Goal: Task Accomplishment & Management: Complete application form

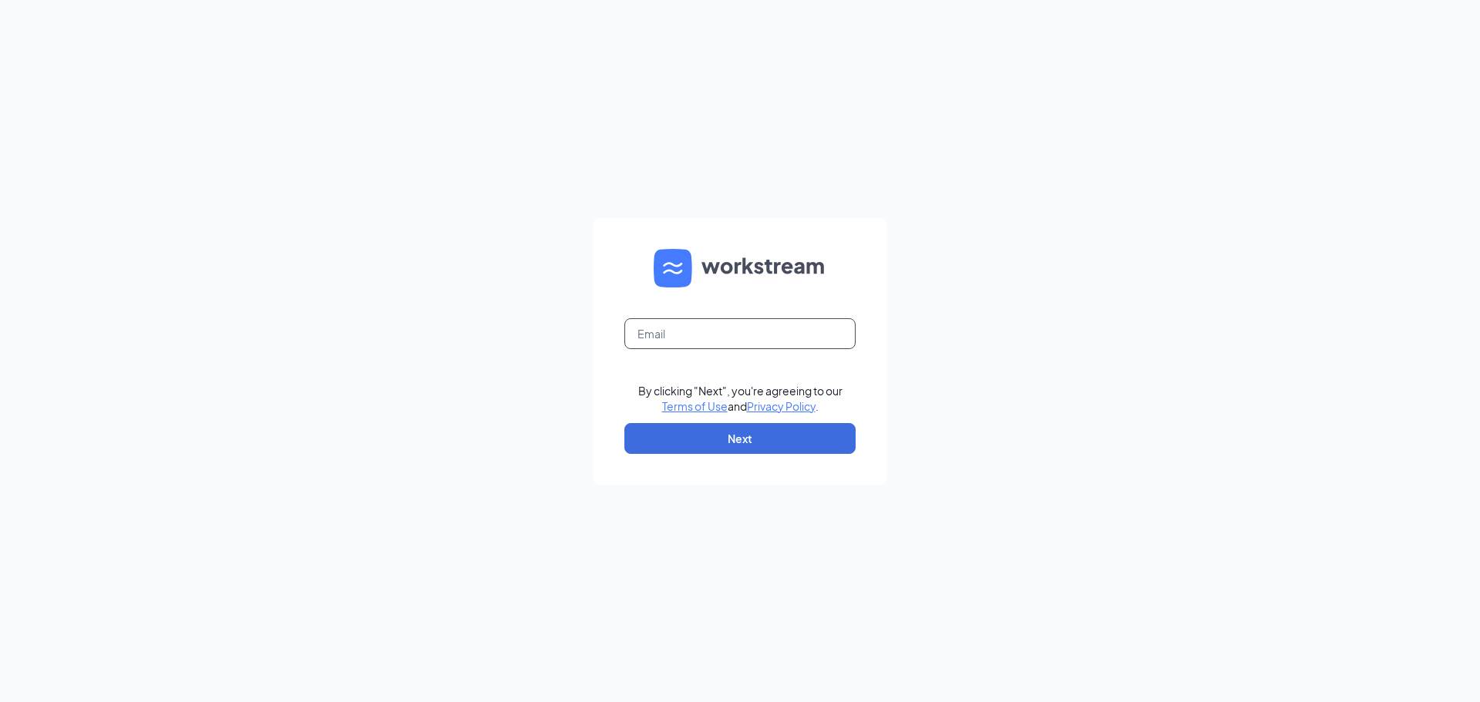
click at [743, 337] on input "text" at bounding box center [739, 333] width 231 height 31
type input "[PERSON_NAME][EMAIL_ADDRESS][DOMAIN_NAME]"
click at [762, 437] on button "Next" at bounding box center [739, 438] width 231 height 31
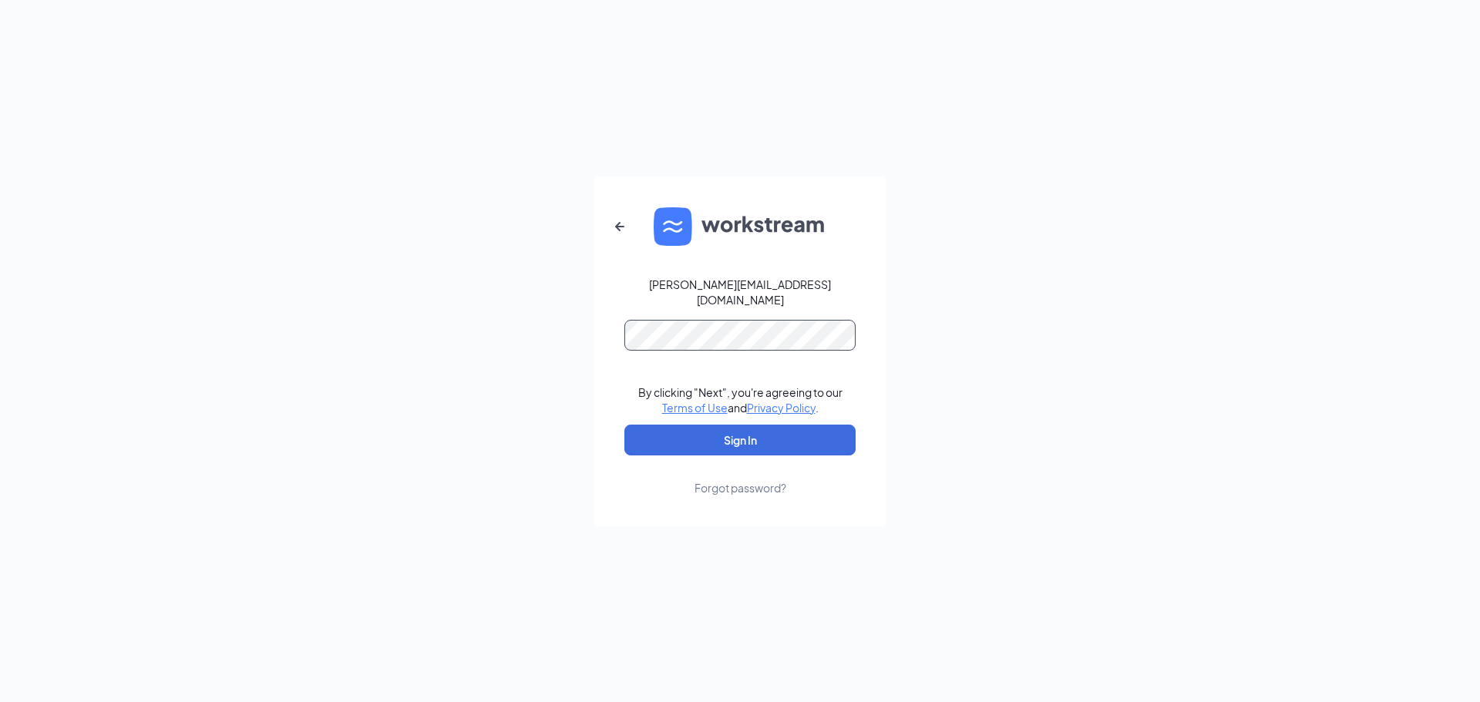
click at [624, 425] on button "Sign In" at bounding box center [739, 440] width 231 height 31
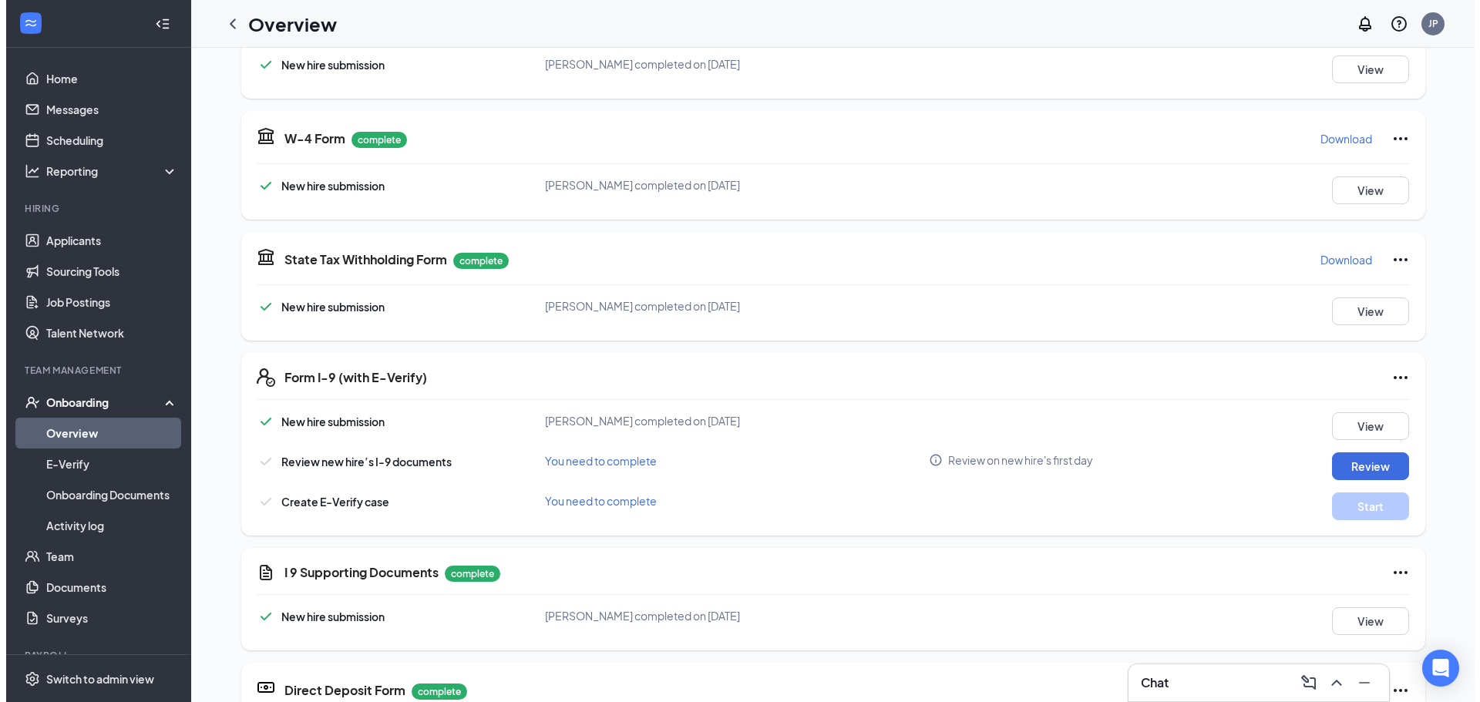
scroll to position [385, 0]
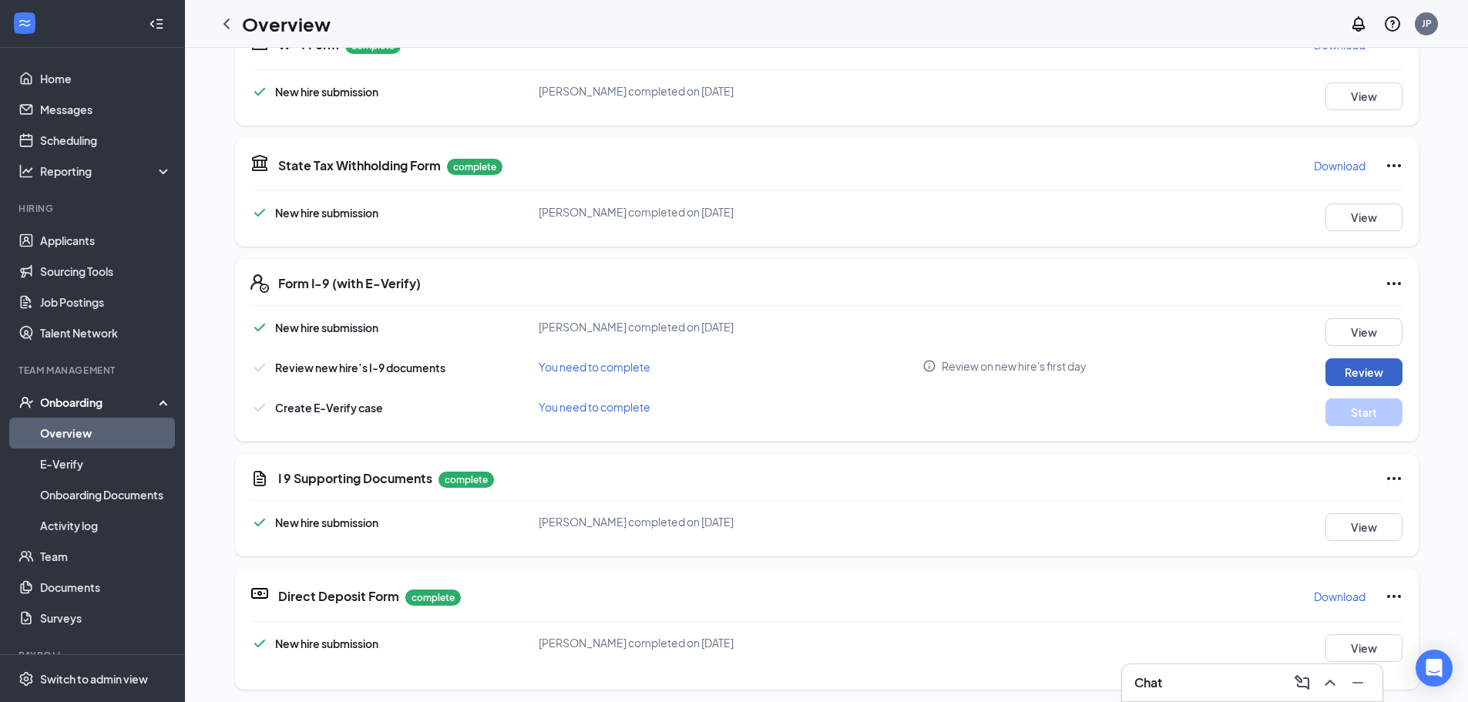
click at [1337, 373] on button "Review" at bounding box center [1363, 372] width 77 height 28
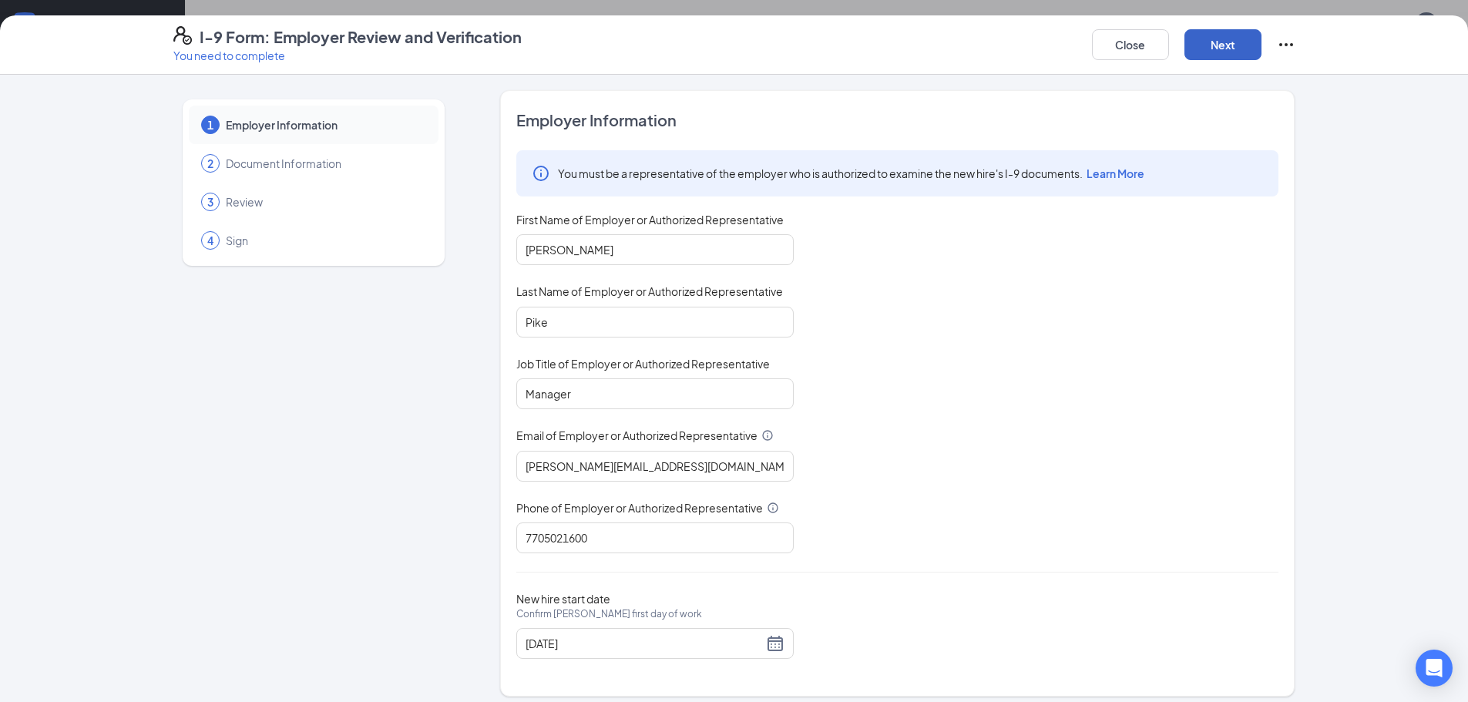
click at [1195, 54] on button "Next" at bounding box center [1222, 44] width 77 height 31
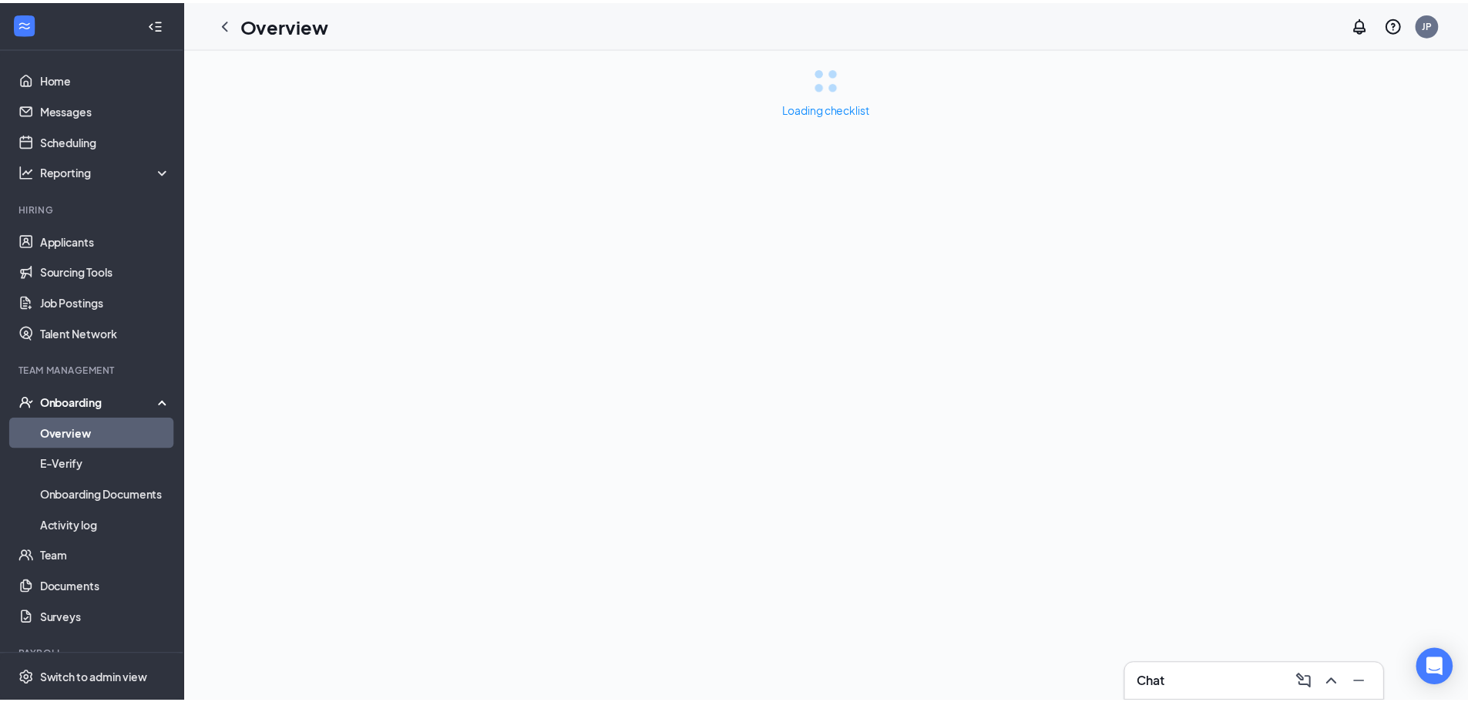
scroll to position [0, 0]
